Goal: Navigation & Orientation: Find specific page/section

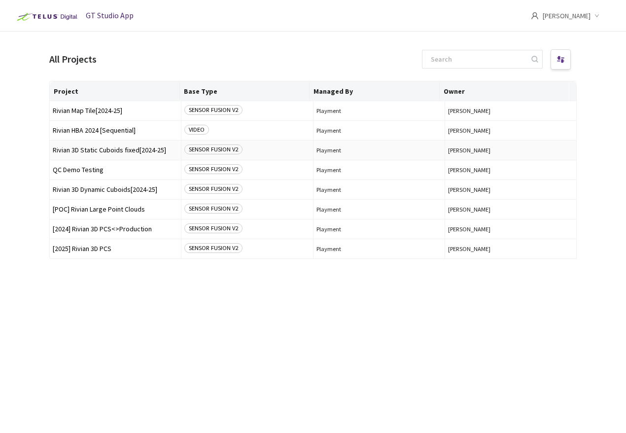
click at [109, 148] on span "Rivian 3D Static Cuboids fixed[2024-25]" at bounding box center [115, 149] width 125 height 7
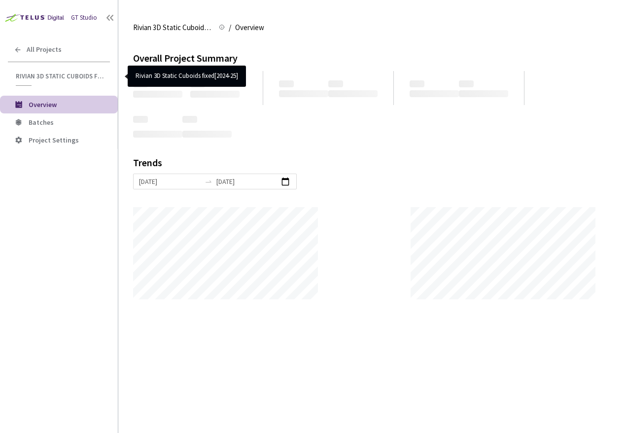
scroll to position [433, 626]
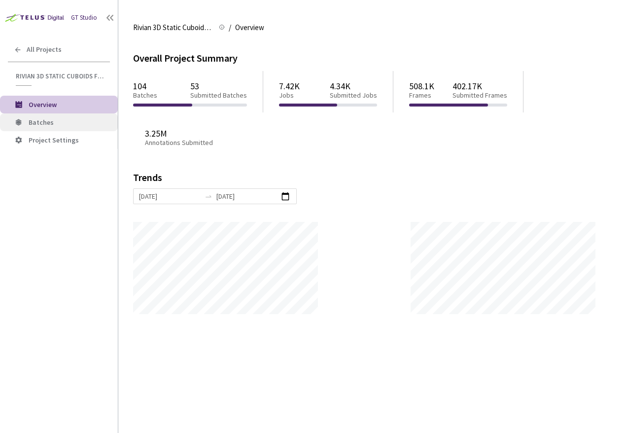
click at [67, 127] on li "Batches" at bounding box center [59, 122] width 118 height 18
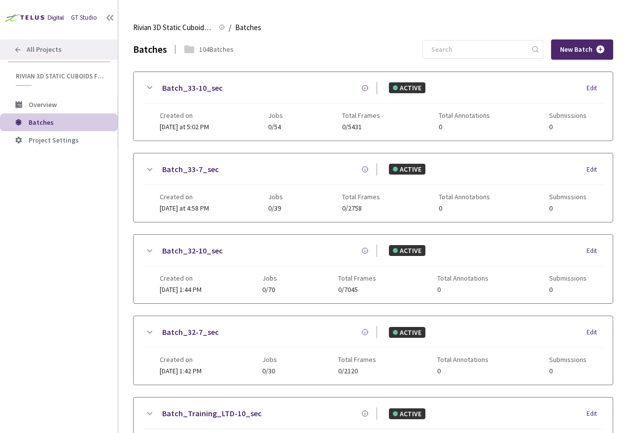
click at [39, 41] on div "All Projects" at bounding box center [59, 49] width 118 height 20
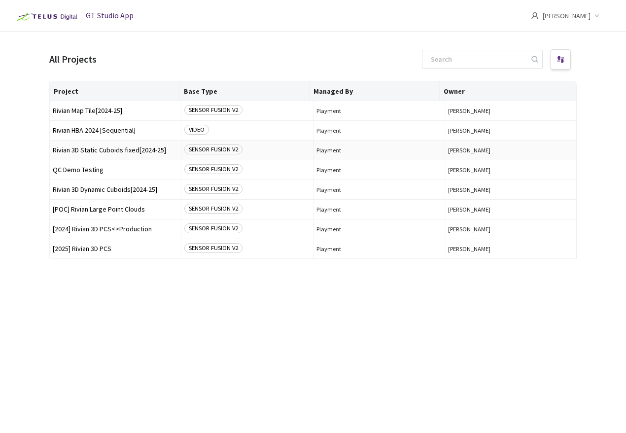
click at [117, 153] on span "Rivian 3D Static Cuboids fixed[2024-25]" at bounding box center [115, 149] width 125 height 7
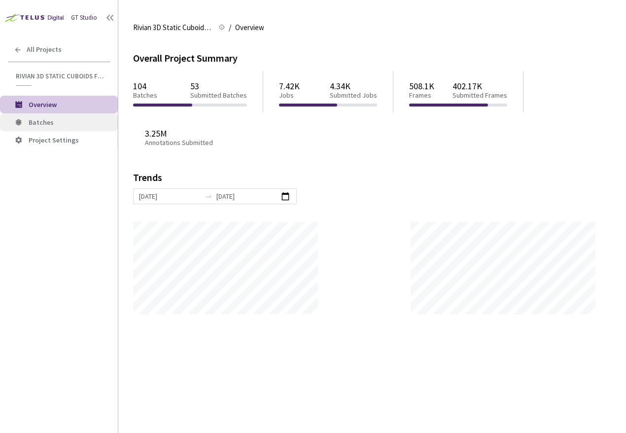
scroll to position [433, 626]
click at [56, 127] on li "Batches" at bounding box center [59, 122] width 118 height 18
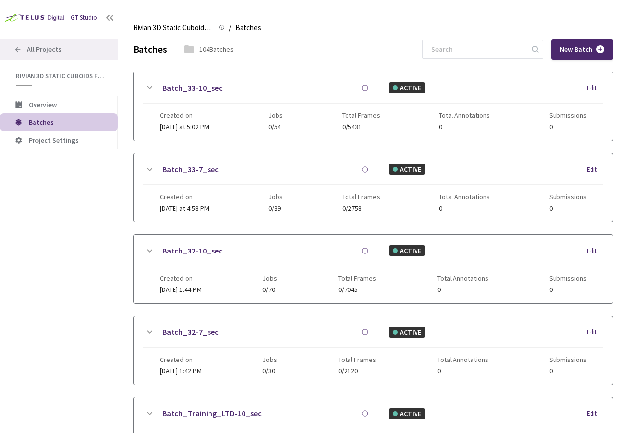
click at [38, 45] on span "All Projects" at bounding box center [44, 49] width 35 height 8
